Goal: Task Accomplishment & Management: Complete application form

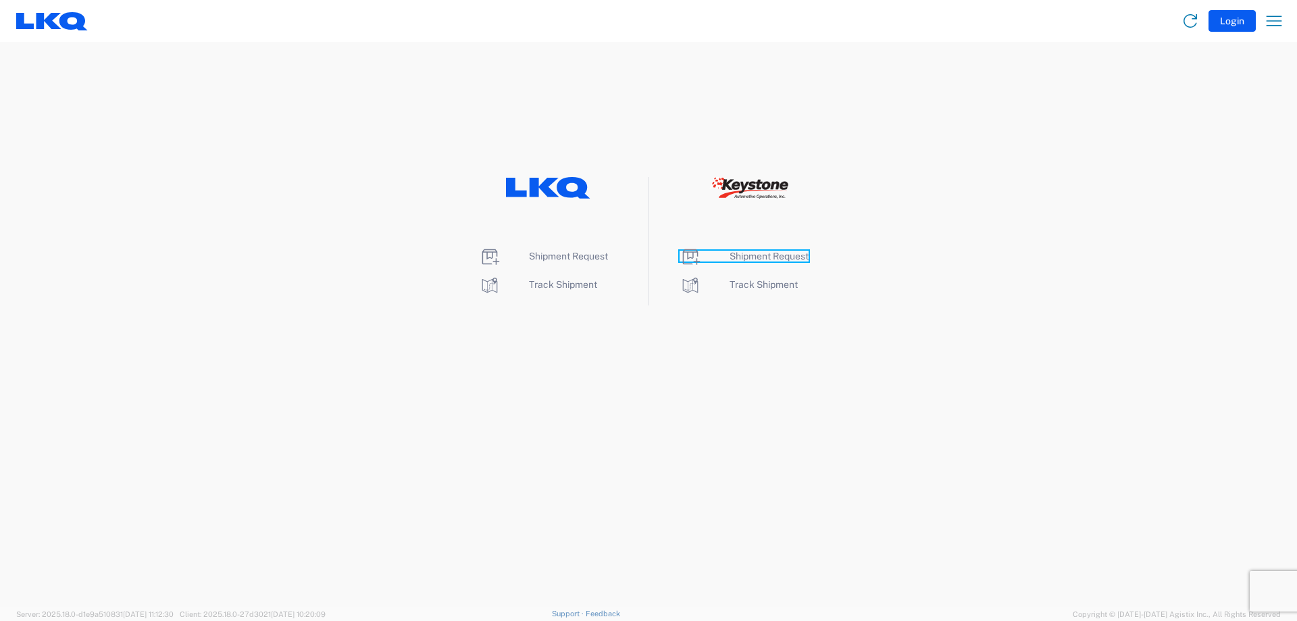
click at [784, 254] on span "Shipment Request" at bounding box center [769, 256] width 79 height 11
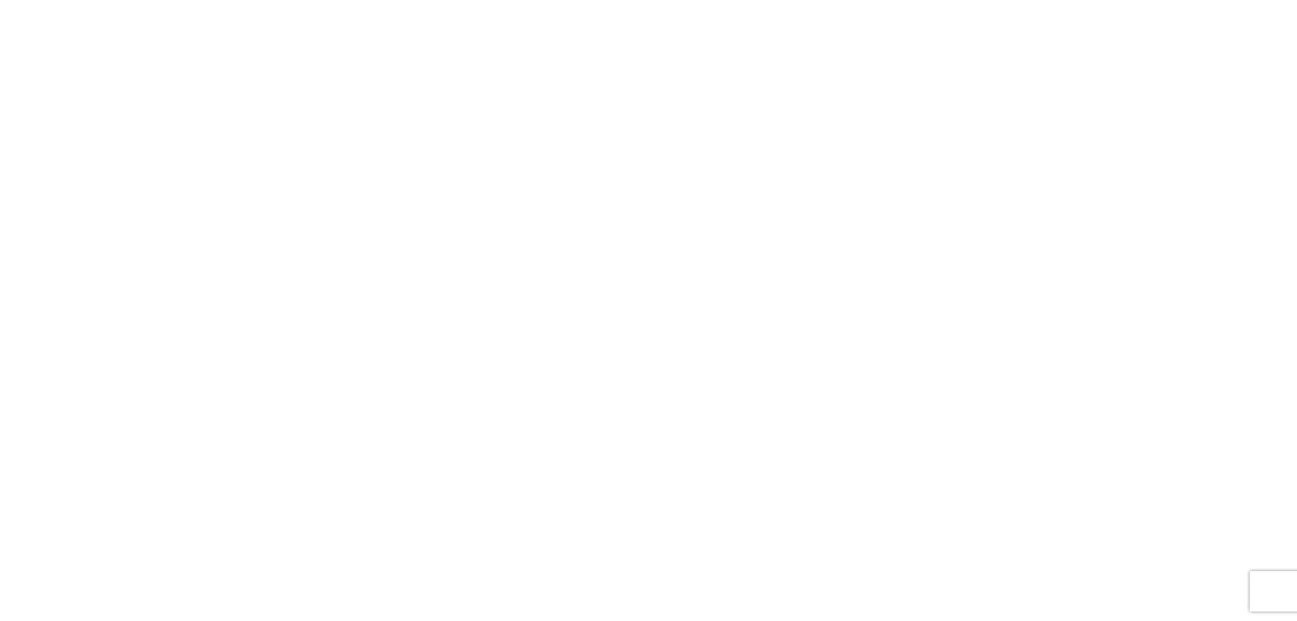
select select "FULL"
select select "LBS"
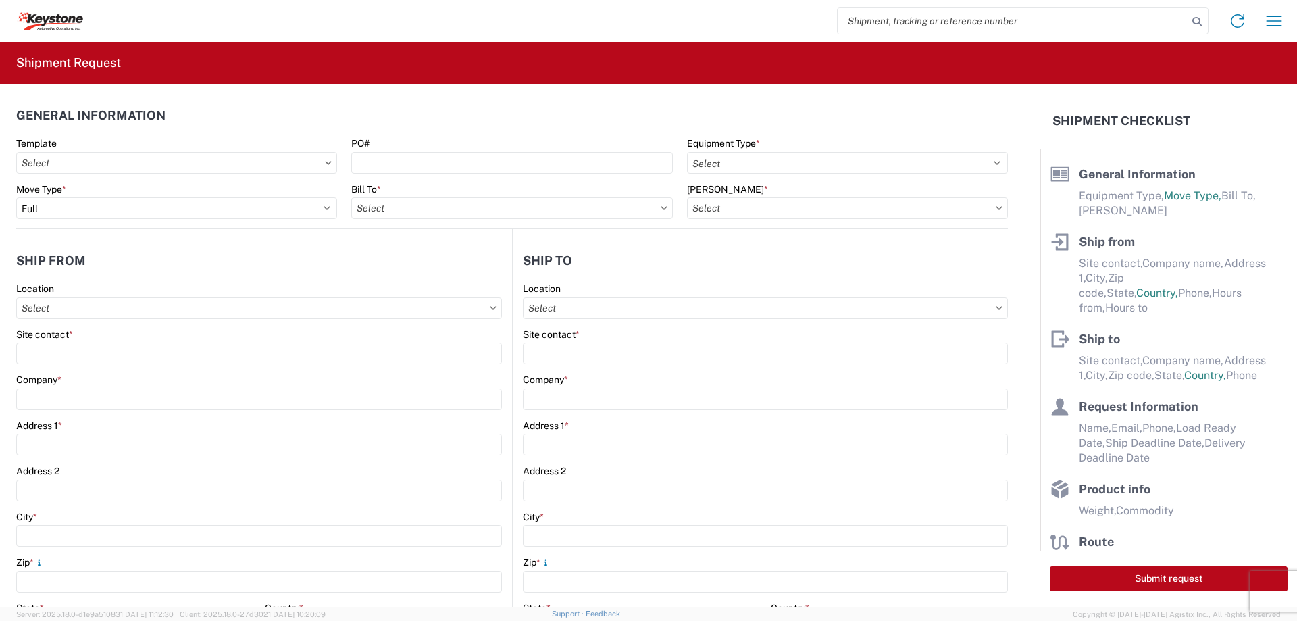
click at [661, 206] on icon at bounding box center [664, 208] width 7 height 4
click at [661, 208] on icon at bounding box center [664, 208] width 7 height 4
click at [522, 211] on input "Bill To *" at bounding box center [511, 208] width 321 height 22
type input "8556"
click at [461, 268] on div "8556 KAO Operations" at bounding box center [469, 268] width 236 height 22
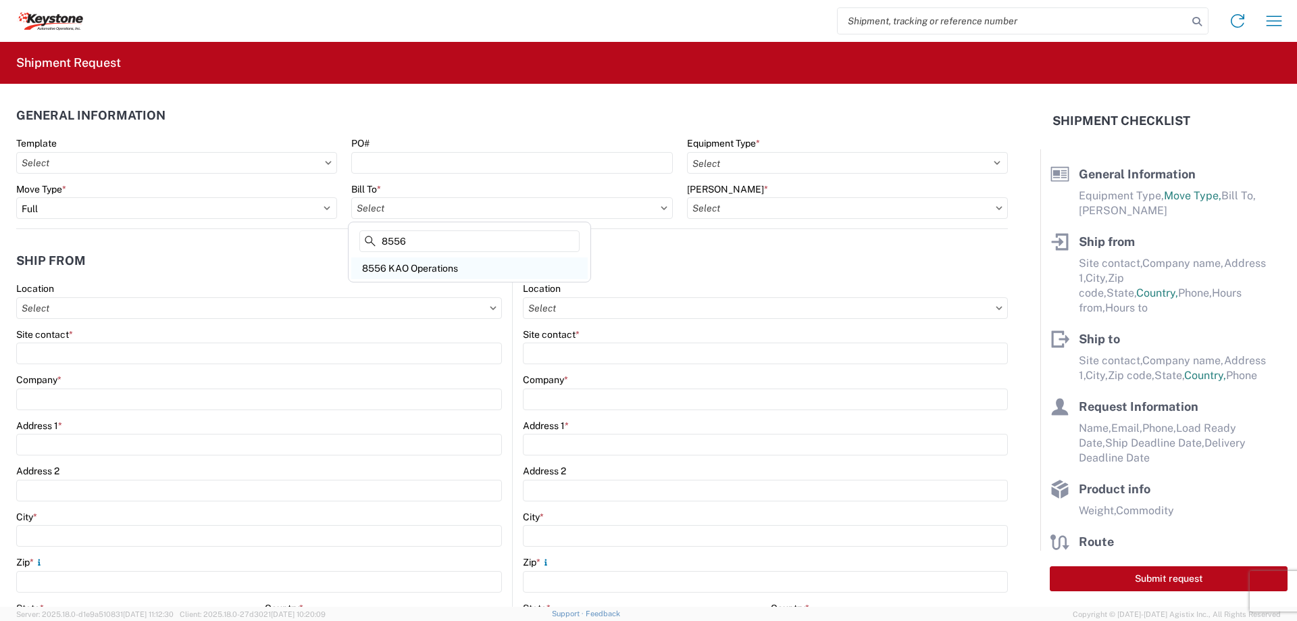
type input "8556 KAO Operations"
click at [980, 207] on input "Bill Code *" at bounding box center [847, 208] width 321 height 22
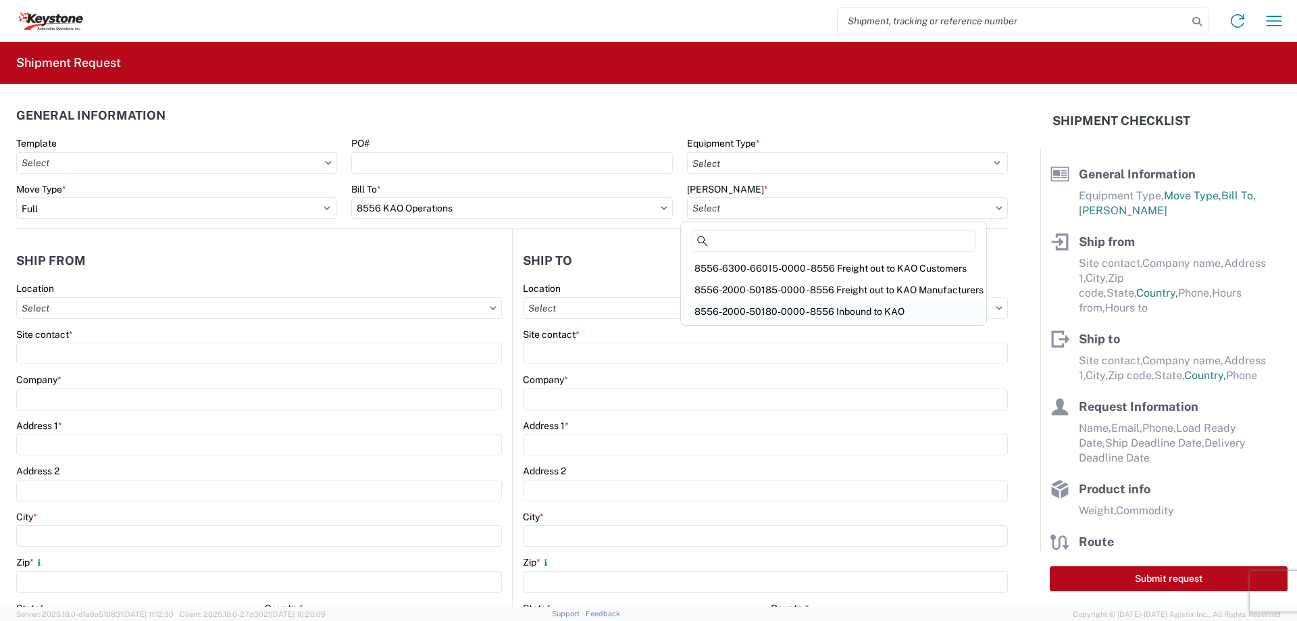
click at [798, 308] on div "8556-2000-50180-0000 - 8556 Inbound to KAO" at bounding box center [834, 312] width 300 height 22
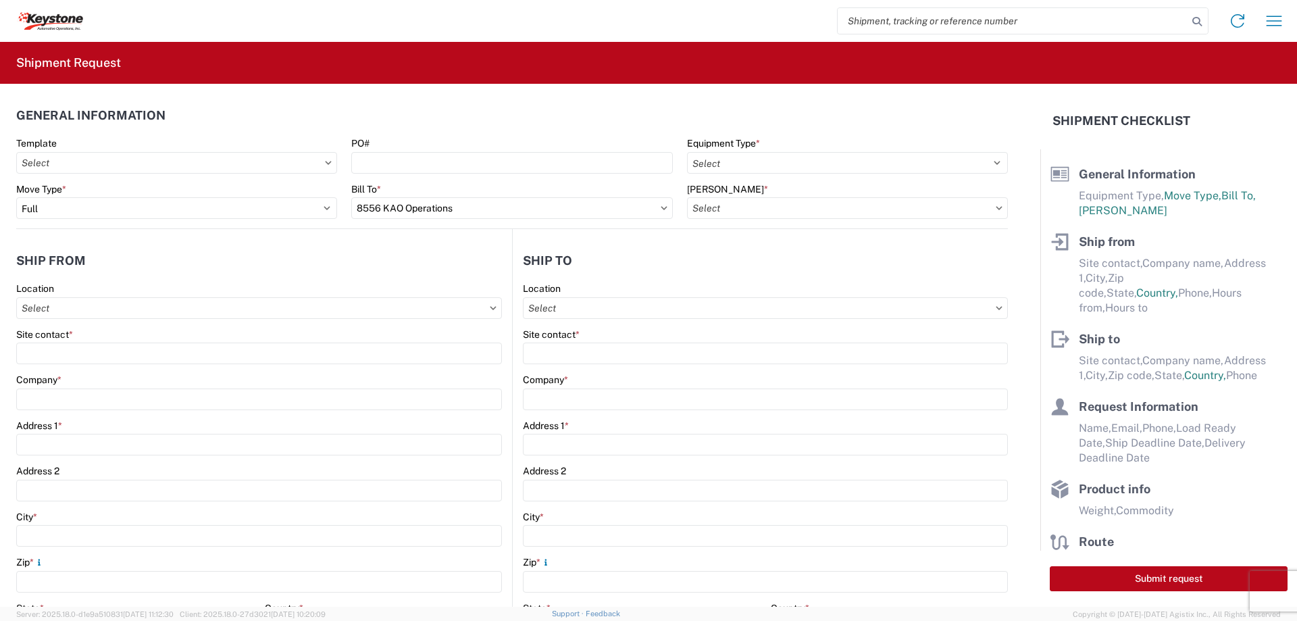
type input "8556-2000-50180-0000 - 8556 Inbound to KAO"
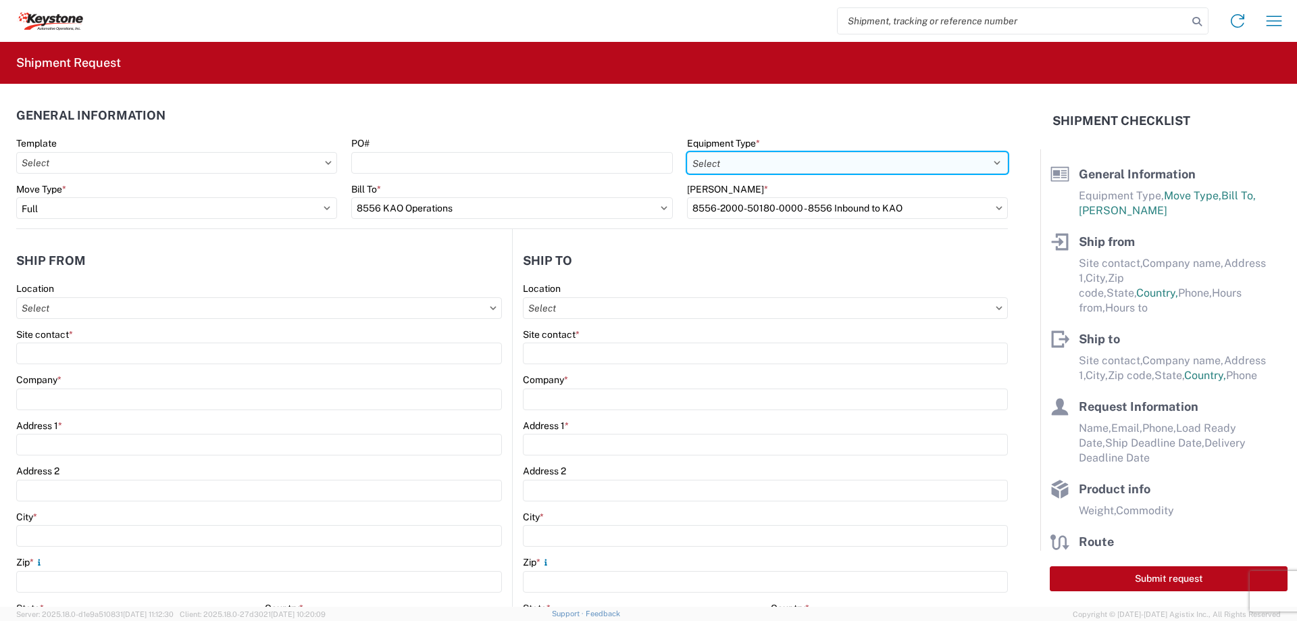
click at [747, 163] on select "Select 53’ Dry Van Flatbed Dropdeck (van) Lowboy (flatbed) Rail" at bounding box center [847, 163] width 321 height 22
select select "STDV"
click at [687, 152] on select "Select 53’ Dry Van Flatbed Dropdeck (van) Lowboy (flatbed) Rail" at bounding box center [847, 163] width 321 height 22
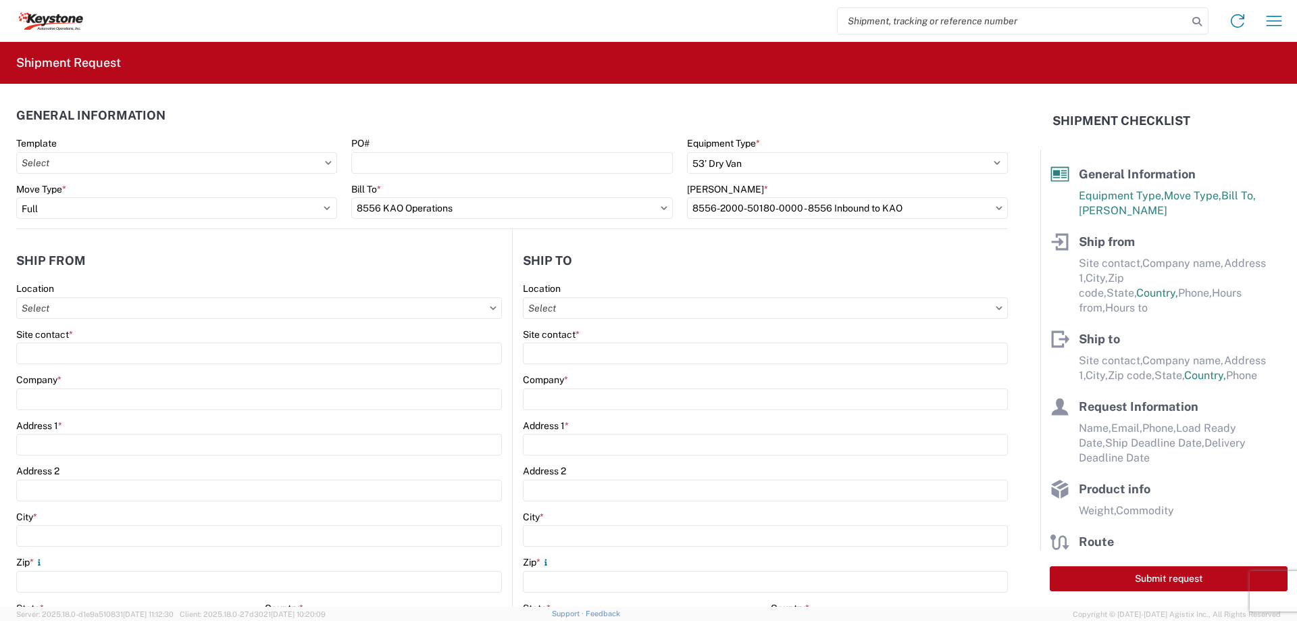
click at [759, 335] on div "Site contact *" at bounding box center [765, 334] width 485 height 12
